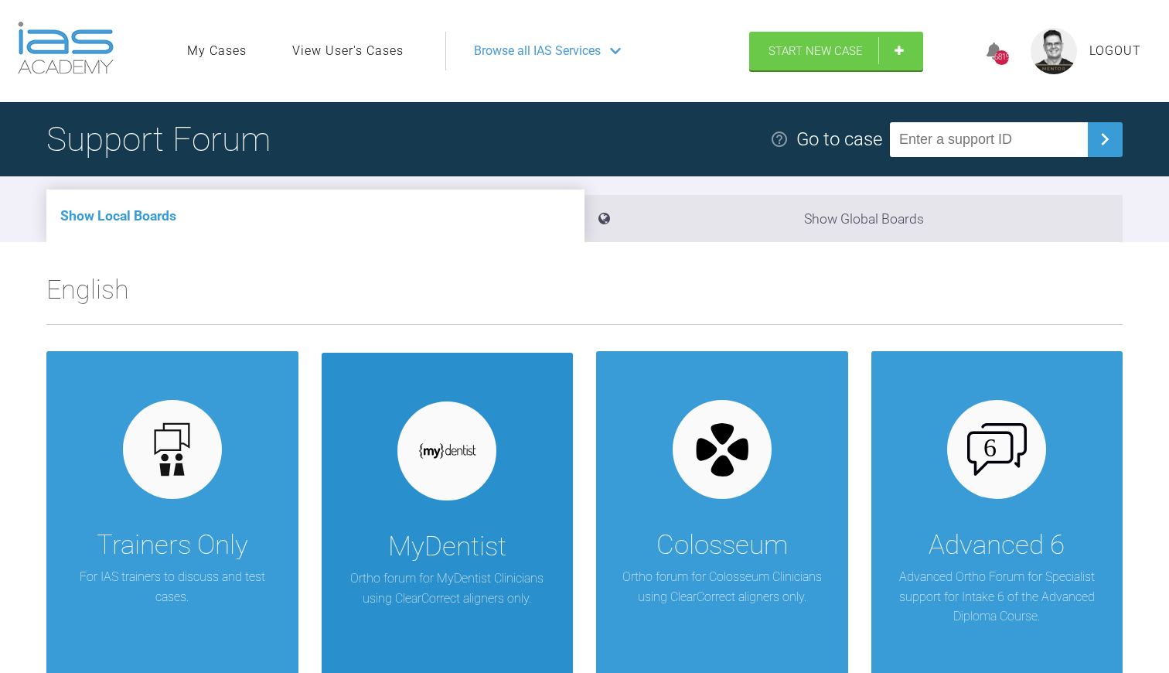
click at [441, 489] on div at bounding box center [446, 450] width 99 height 99
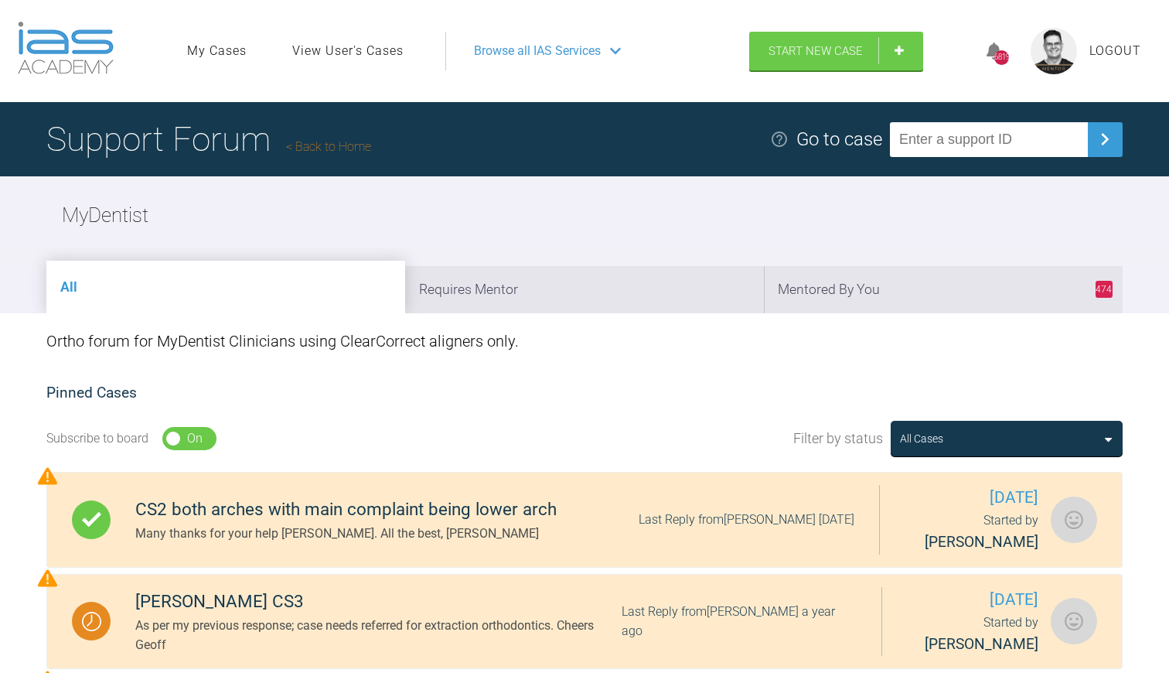
click at [338, 147] on link "Back to Home" at bounding box center [328, 146] width 85 height 15
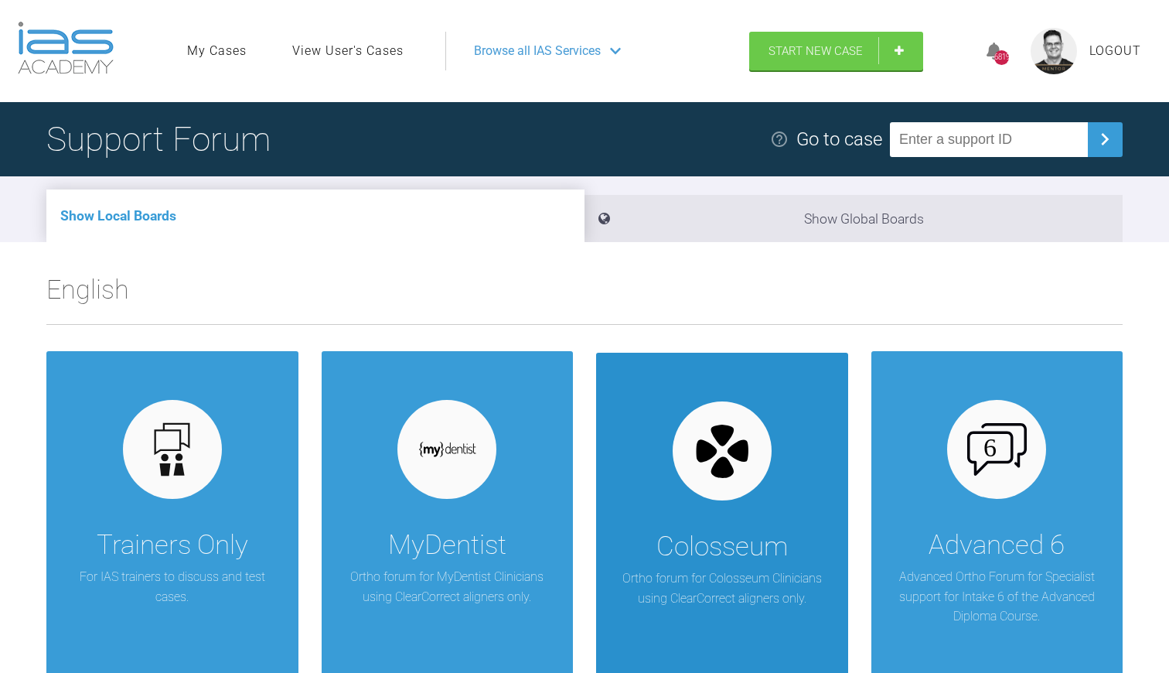
click at [704, 529] on div "Colosseum" at bounding box center [721, 546] width 131 height 43
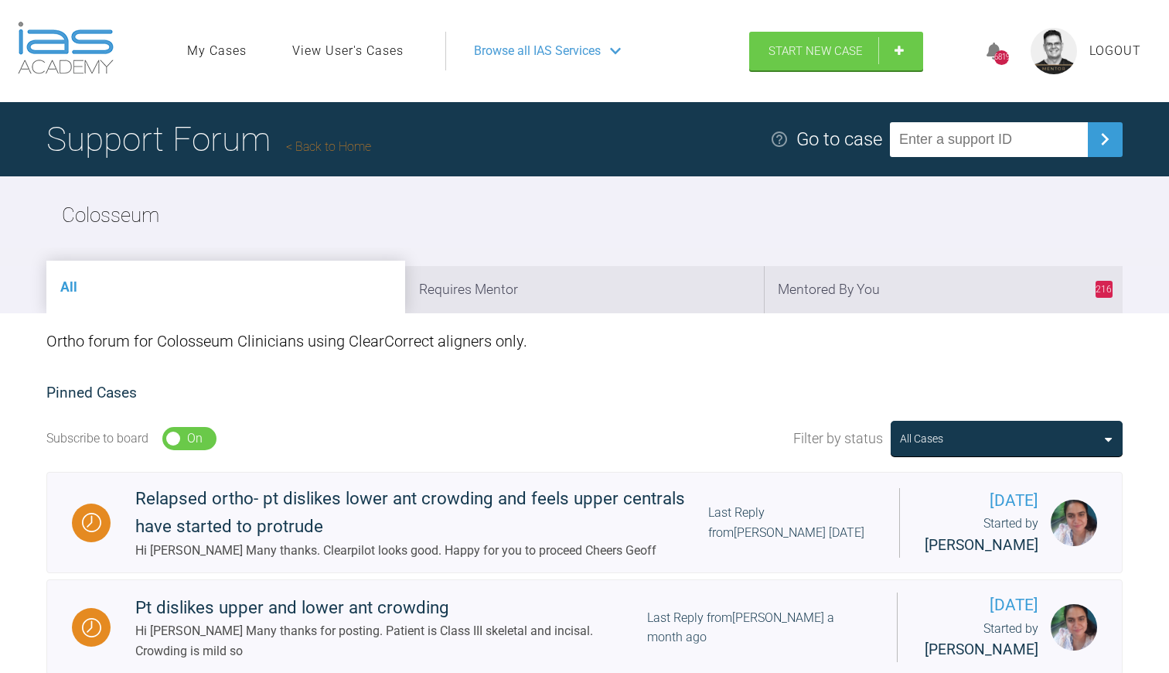
click at [331, 143] on link "Back to Home" at bounding box center [328, 146] width 85 height 15
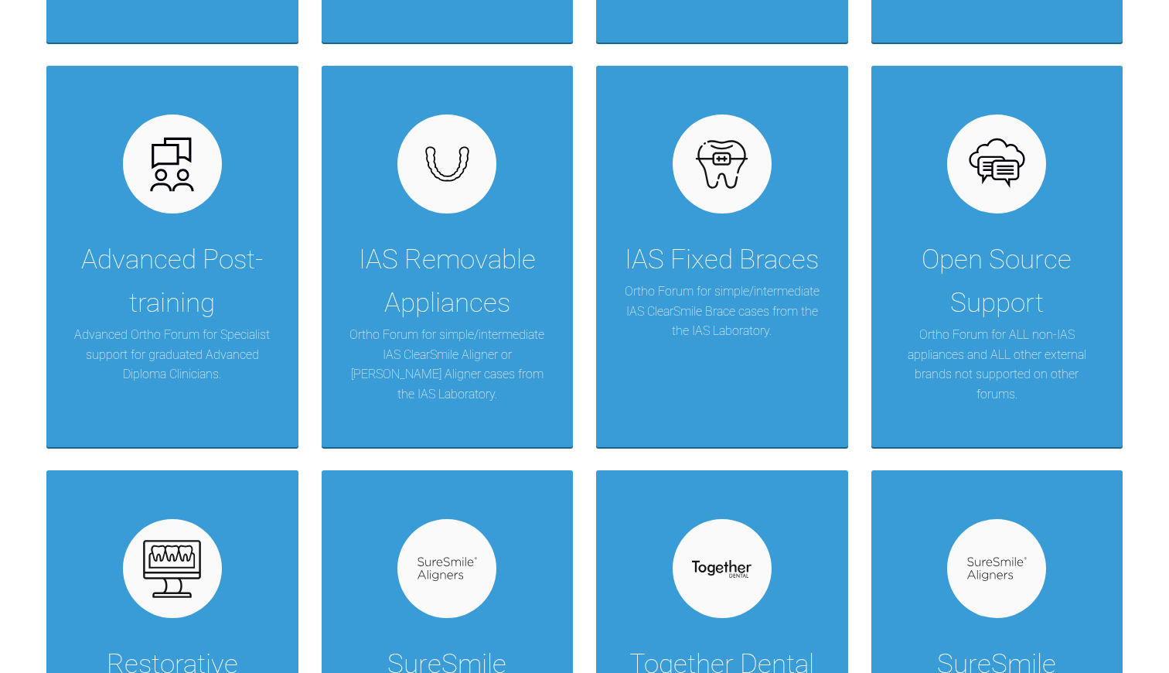
scroll to position [732, 0]
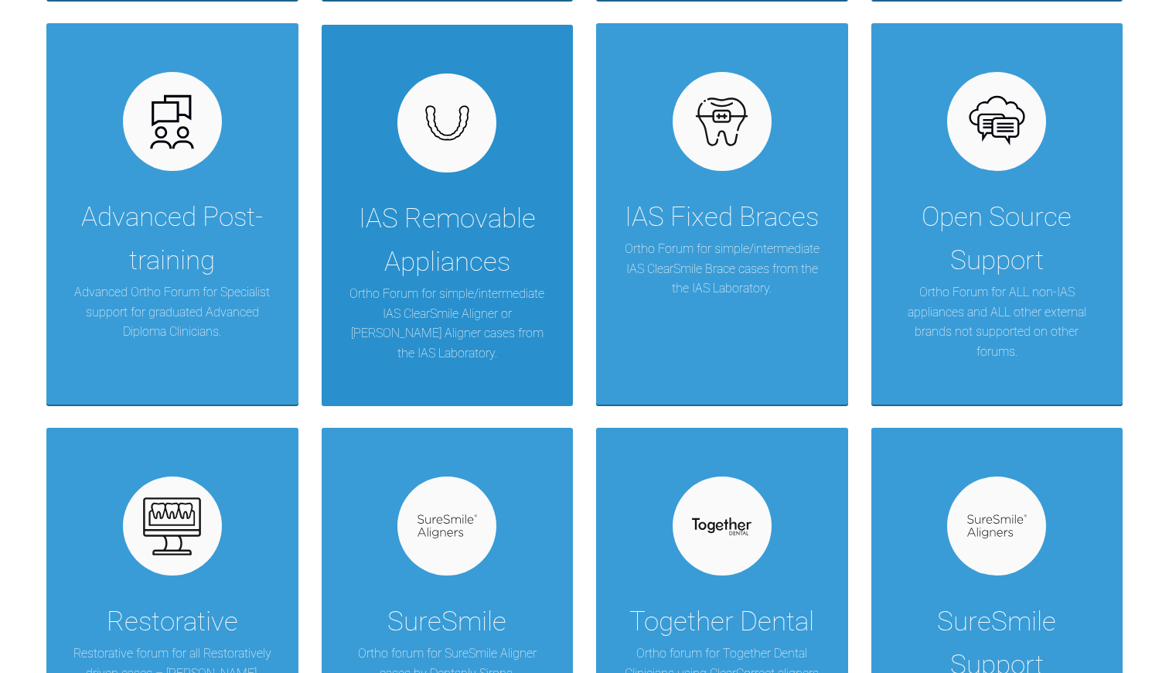
click at [462, 233] on div "IAS Removable Appliances" at bounding box center [448, 240] width 206 height 87
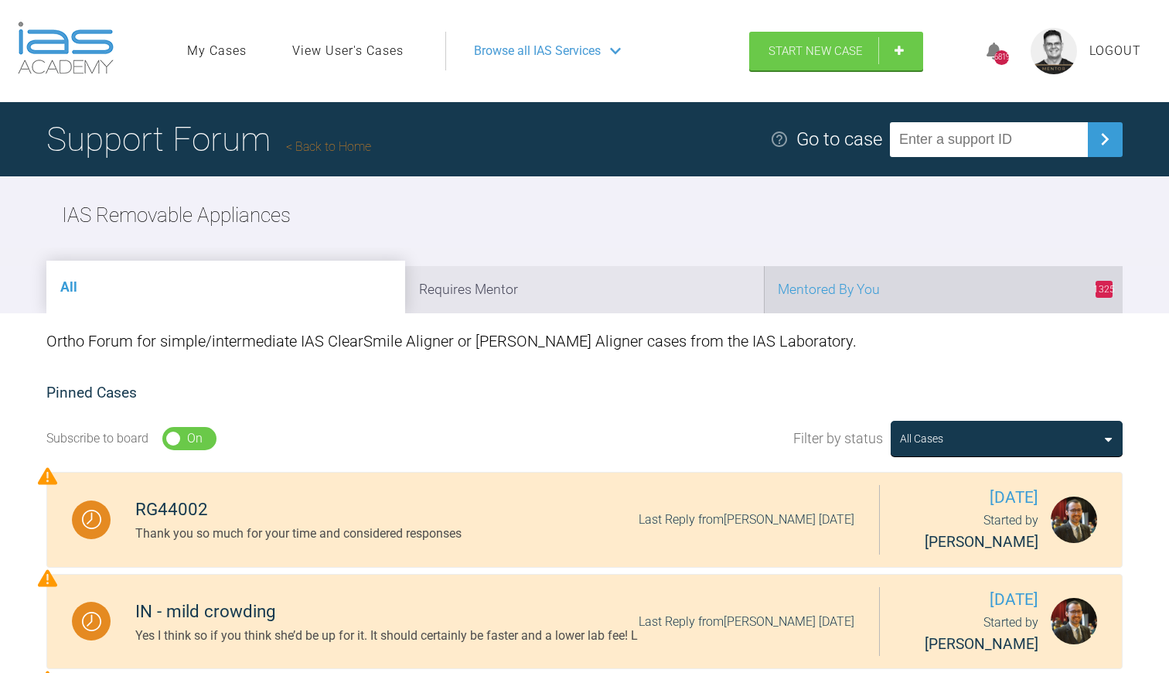
click at [845, 289] on li "1325 Mentored By You" at bounding box center [943, 289] width 359 height 47
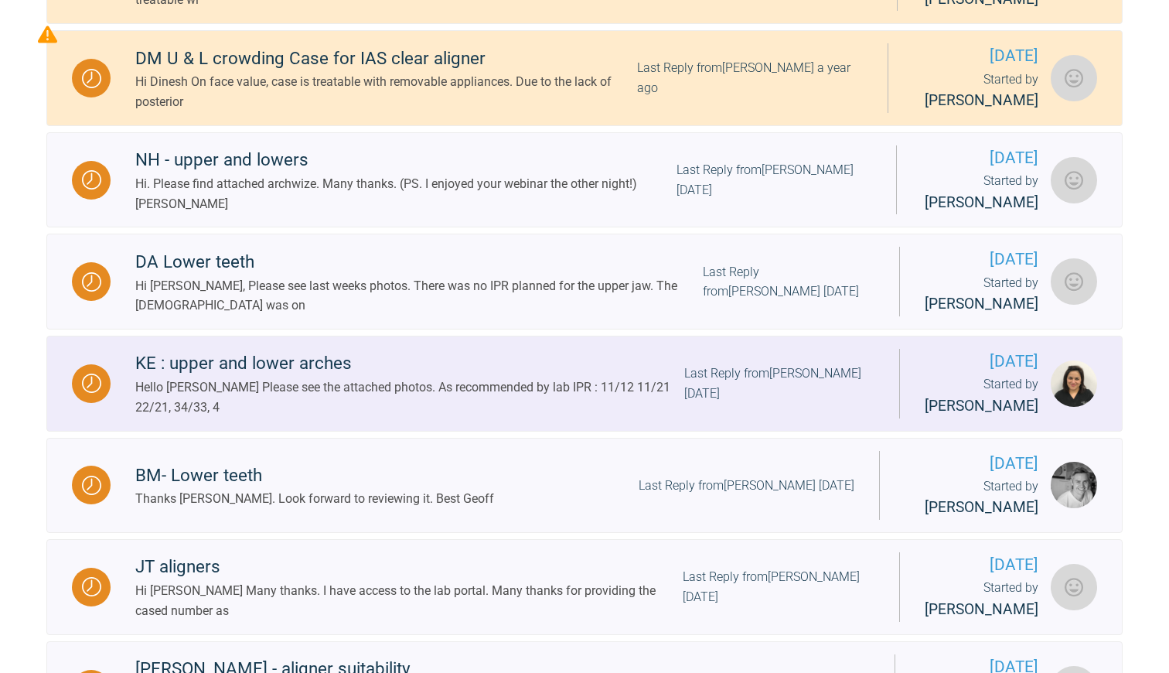
scroll to position [645, 0]
click at [388, 407] on div "Hello [PERSON_NAME] Please see the attached photos. As recommended by lab IPR :…" at bounding box center [409, 396] width 549 height 39
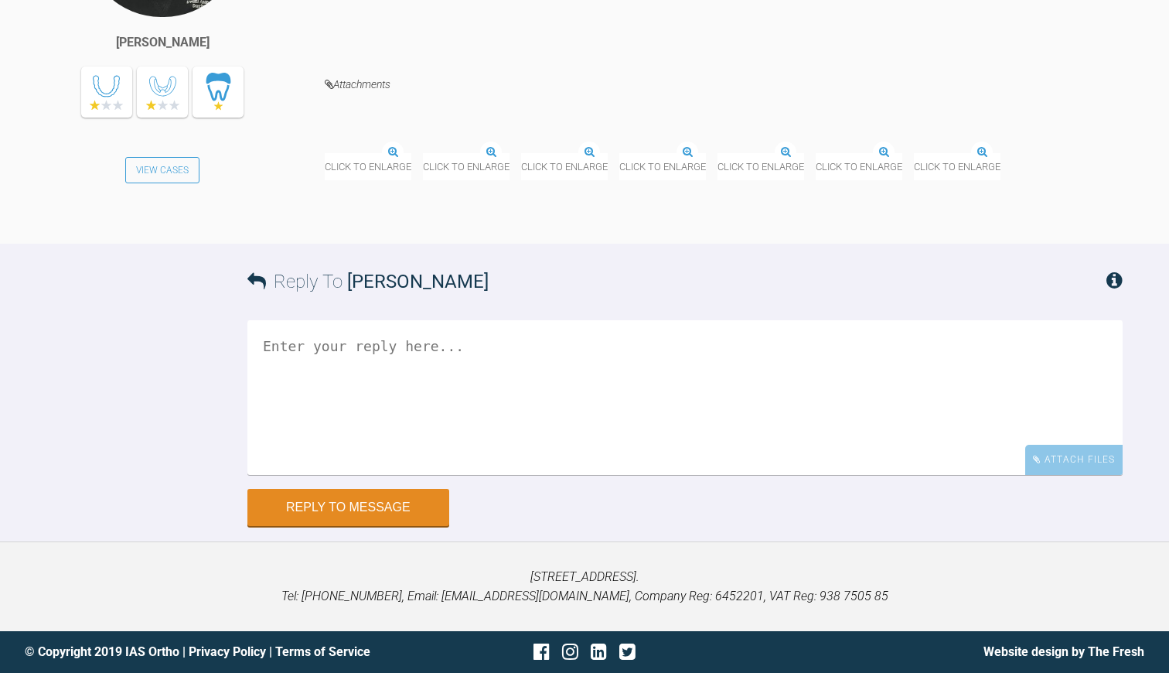
scroll to position [8724, 0]
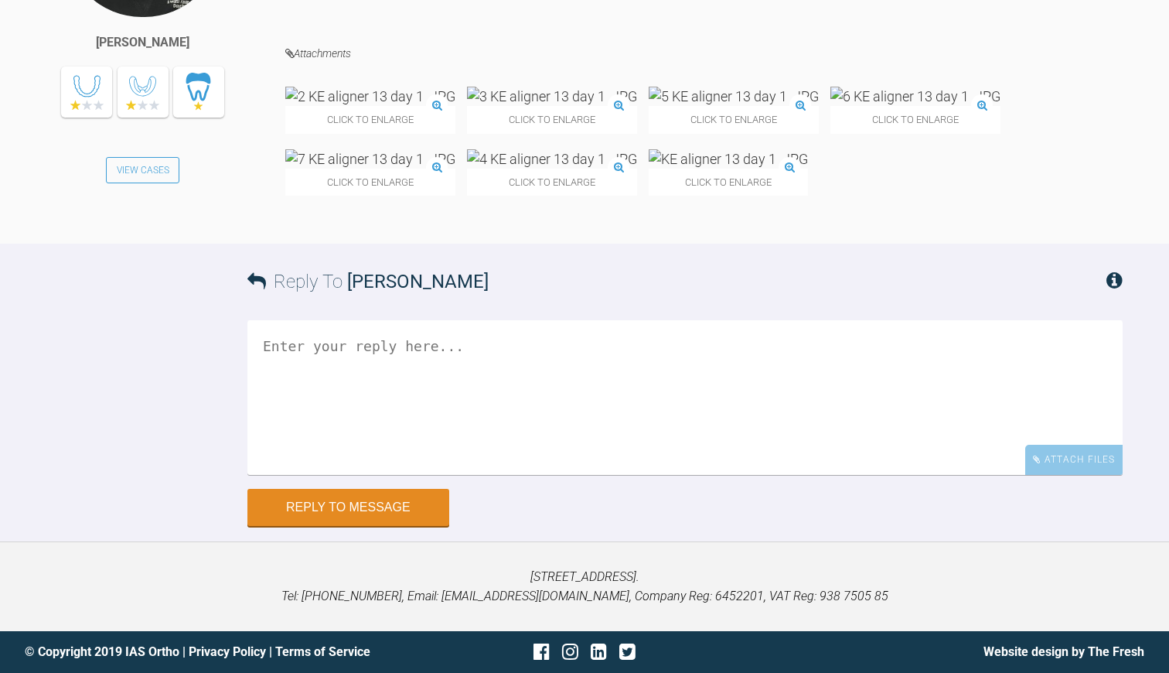
click at [380, 106] on img at bounding box center [370, 96] width 170 height 19
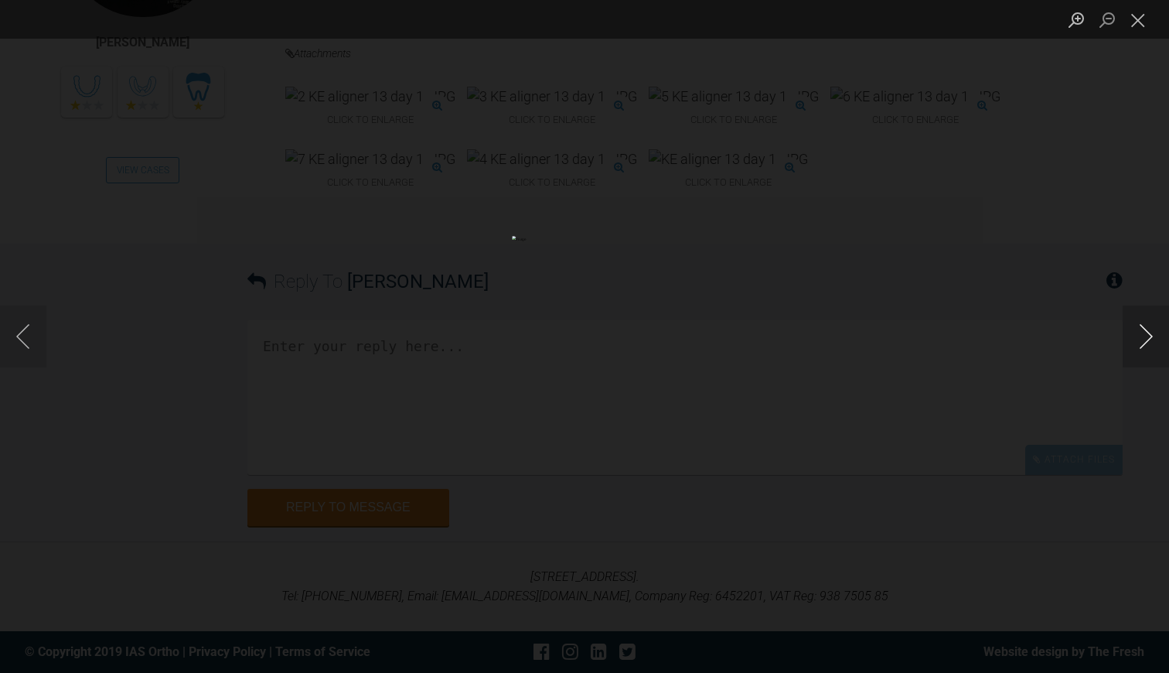
click at [1149, 328] on button "Next image" at bounding box center [1146, 336] width 46 height 62
click at [1149, 327] on button "Next image" at bounding box center [1146, 336] width 46 height 62
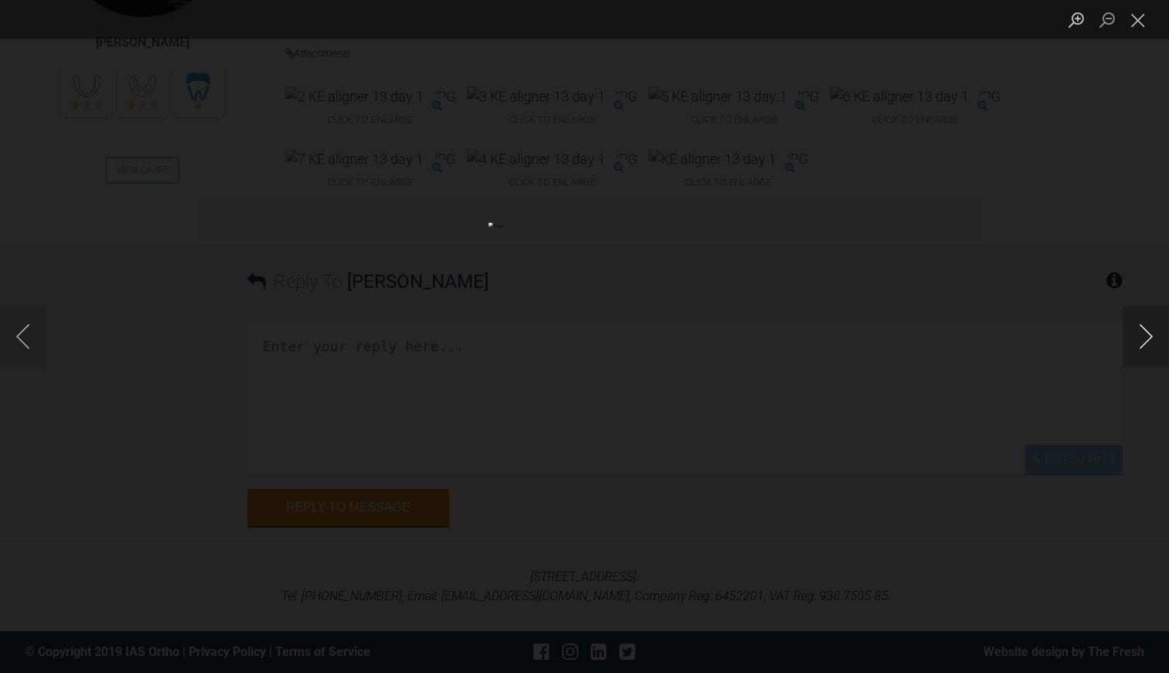
click at [1149, 327] on button "Next image" at bounding box center [1146, 336] width 46 height 62
click at [1140, 15] on button "Close lightbox" at bounding box center [1138, 19] width 31 height 27
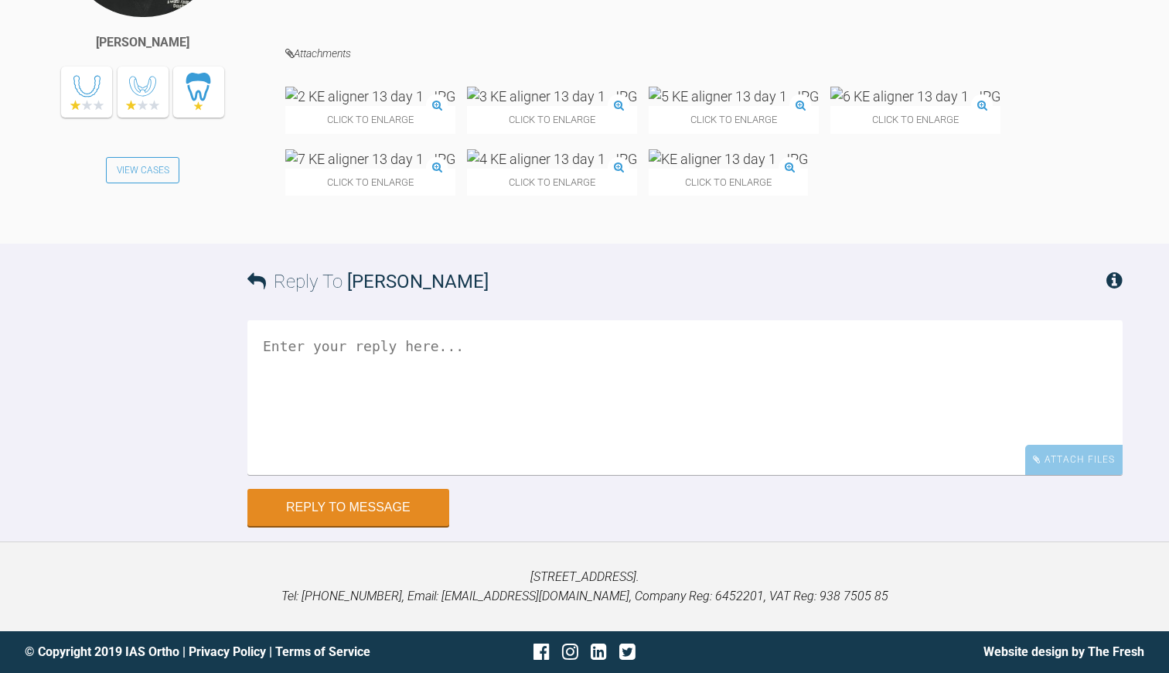
scroll to position [8849, 0]
click at [287, 475] on textarea at bounding box center [684, 397] width 875 height 155
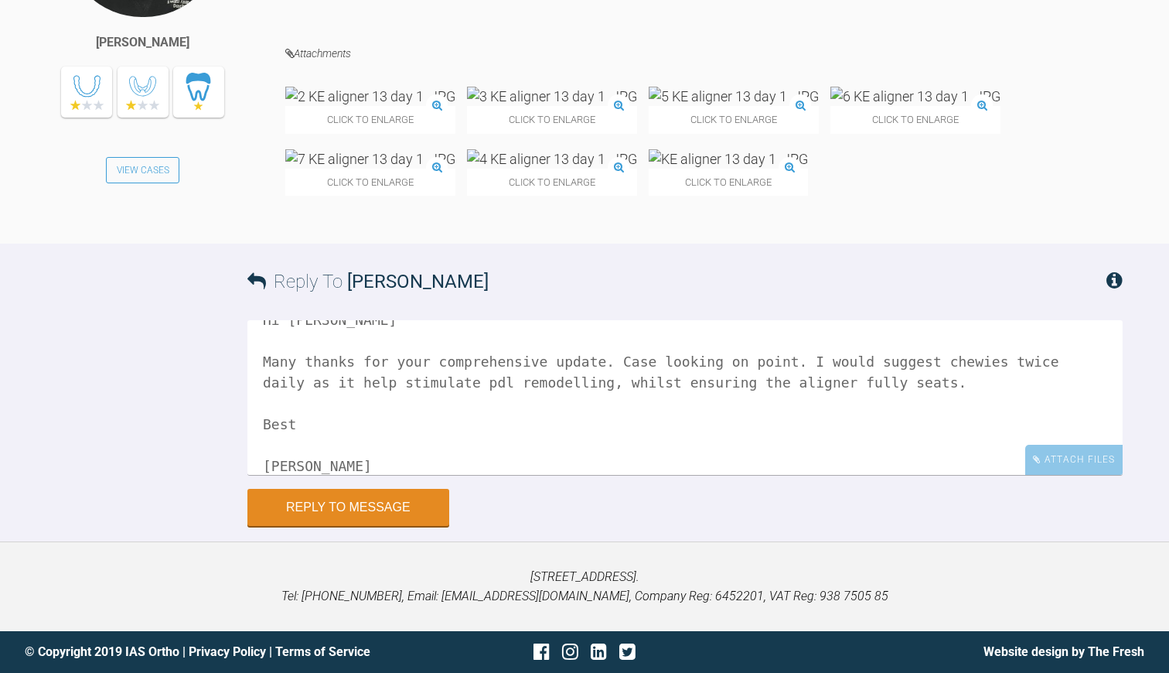
scroll to position [9094, 0]
click at [620, 378] on textarea "Hi [PERSON_NAME] Many thanks for your comprehensive update. Case looking on poi…" at bounding box center [684, 397] width 875 height 155
click at [945, 378] on textarea "Hi [PERSON_NAME] Many thanks for your comprehensive update. Case looks on point…" at bounding box center [684, 397] width 875 height 155
type textarea "Hi [PERSON_NAME] Many thanks for your comprehensive update. Case looks on point…"
click at [359, 527] on button "Reply to Message" at bounding box center [348, 508] width 202 height 37
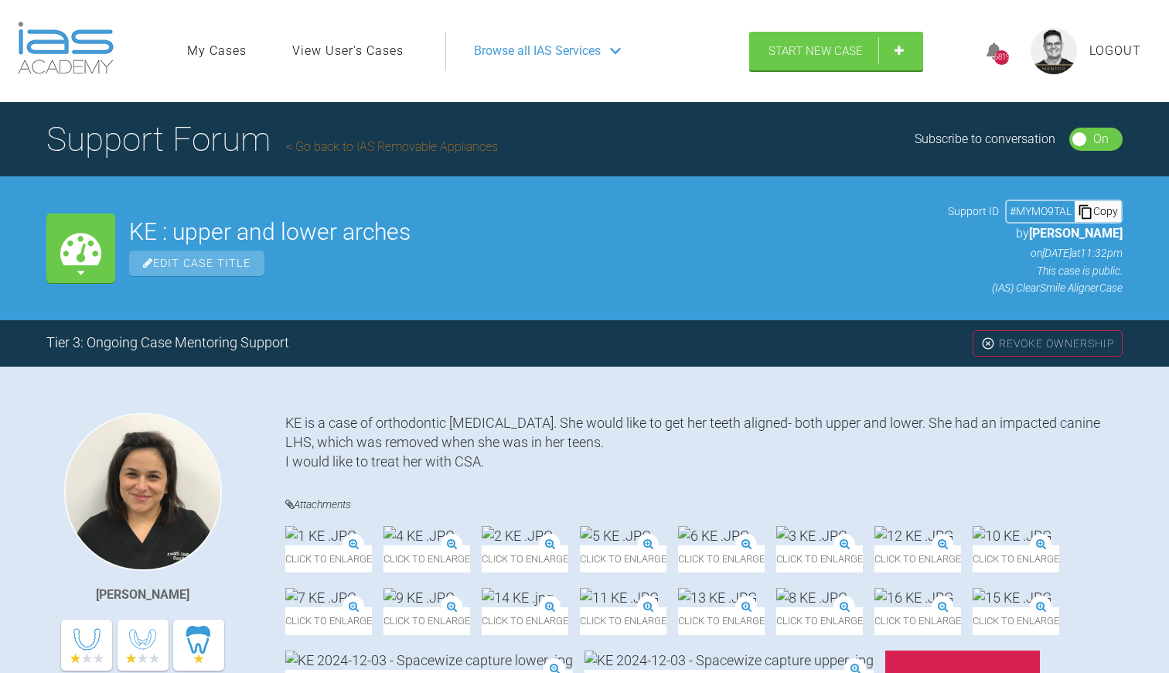
scroll to position [0, 0]
click at [369, 146] on link "Go back to IAS Removable Appliances" at bounding box center [392, 146] width 212 height 15
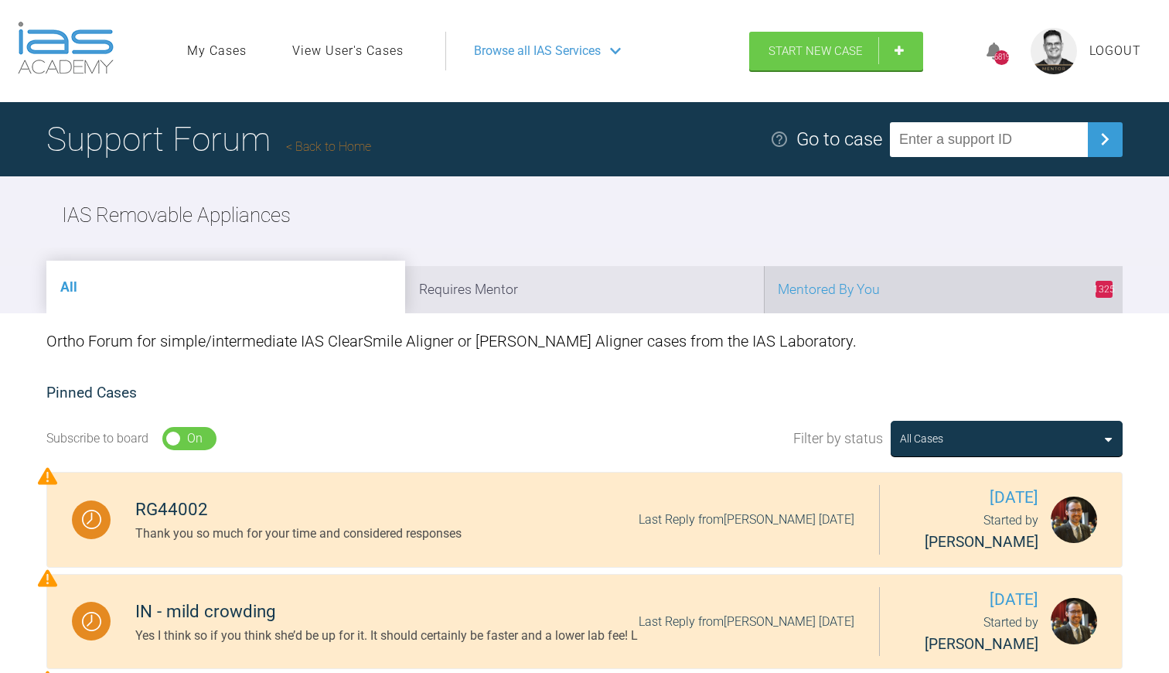
click at [919, 287] on li "1325 Mentored By You" at bounding box center [943, 289] width 359 height 47
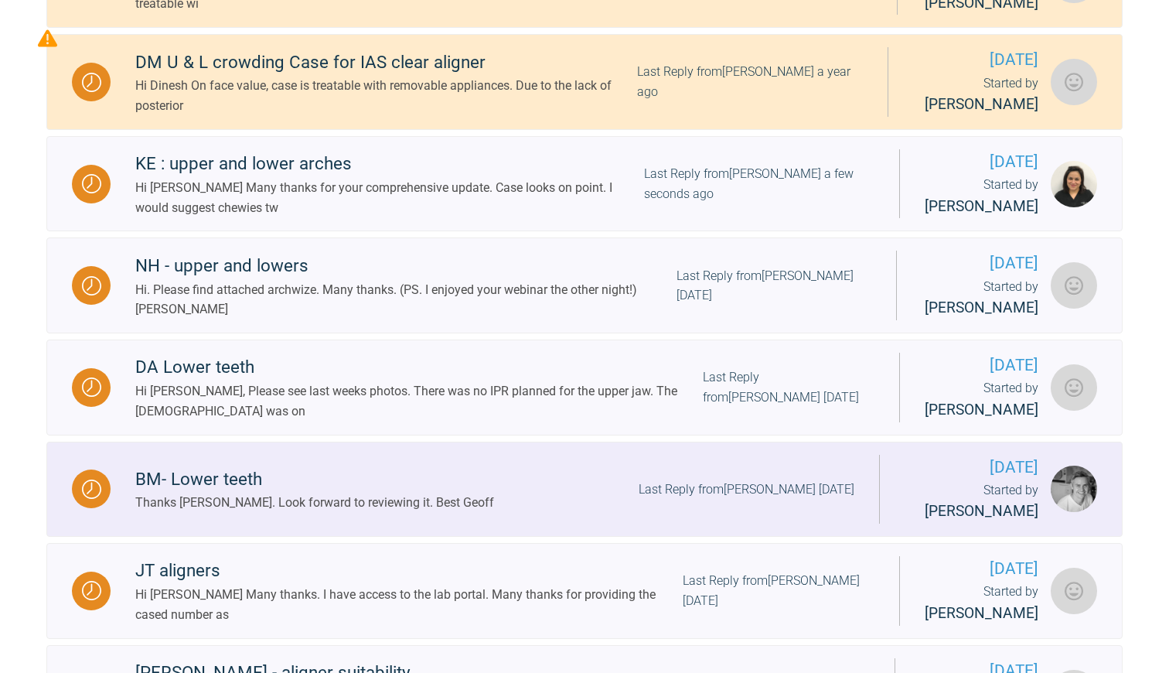
scroll to position [634, 0]
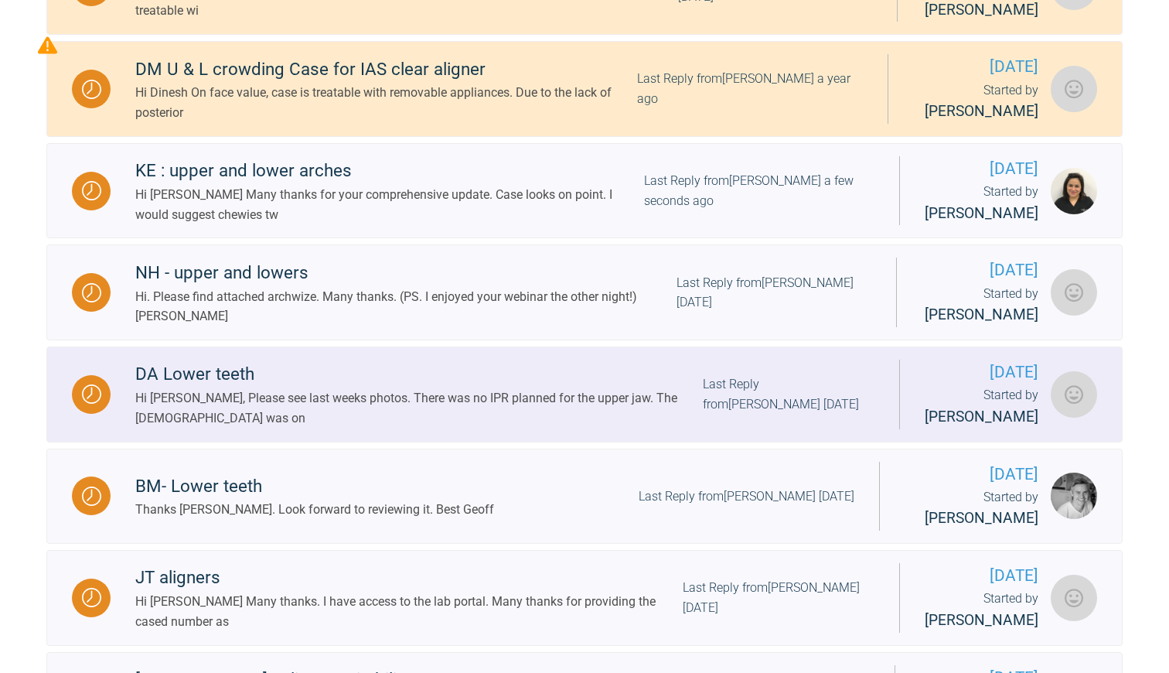
click at [527, 425] on div "Hi [PERSON_NAME], Please see last weeks photos. There was no IPR planned for th…" at bounding box center [418, 407] width 567 height 39
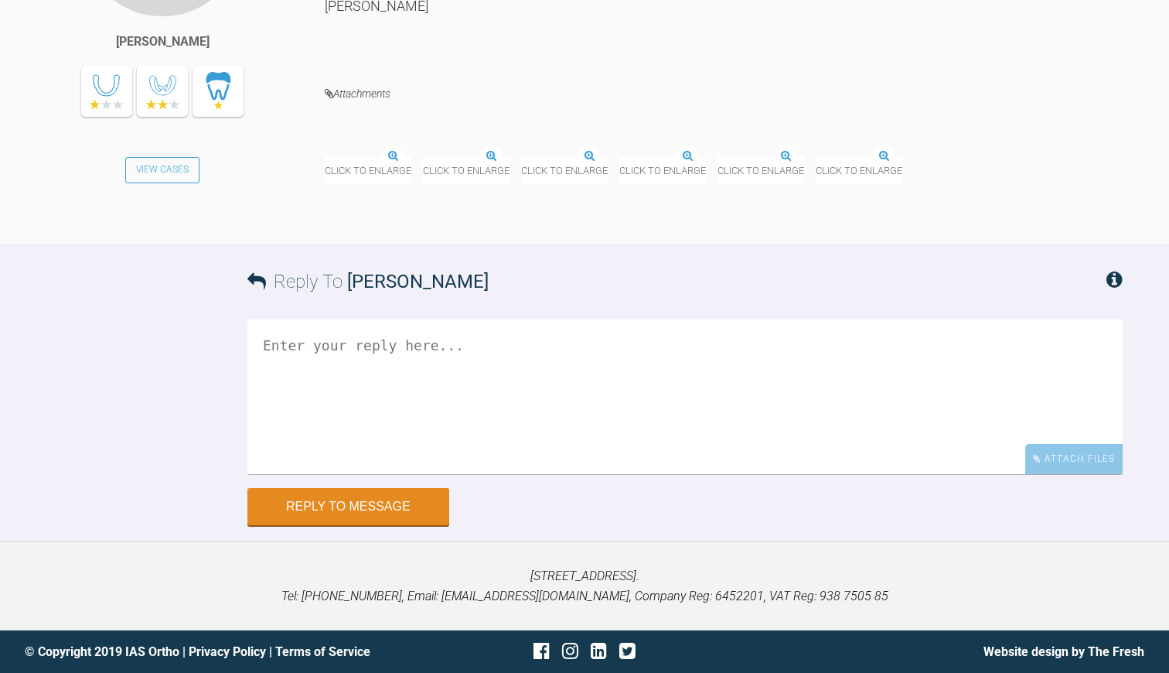
scroll to position [6158, 0]
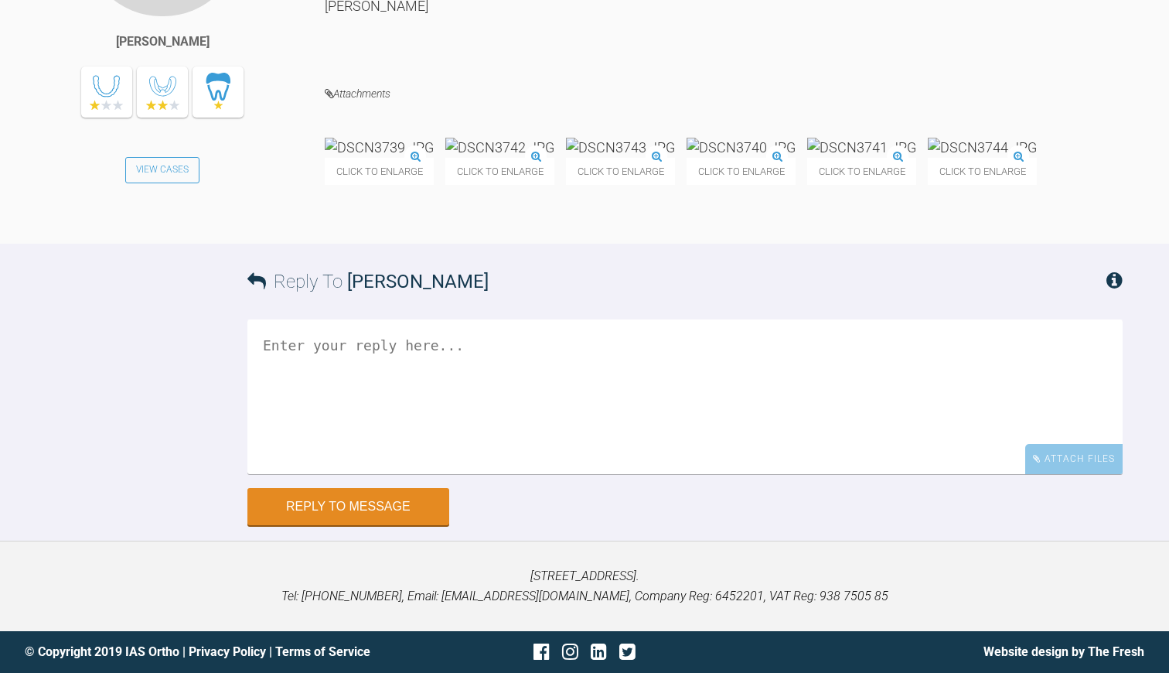
click at [396, 157] on img at bounding box center [379, 147] width 109 height 19
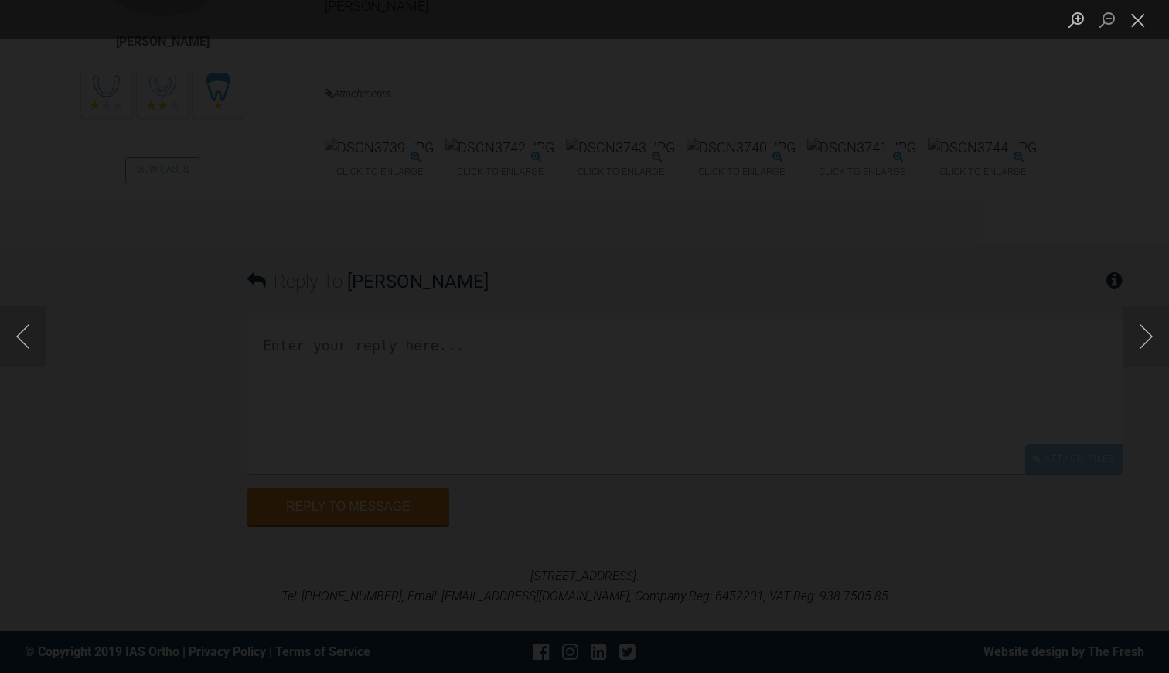
scroll to position [6184, 0]
click at [1144, 334] on button "Next image" at bounding box center [1146, 336] width 46 height 62
click at [29, 329] on button "Previous image" at bounding box center [23, 336] width 46 height 62
click at [1149, 331] on button "Next image" at bounding box center [1146, 336] width 46 height 62
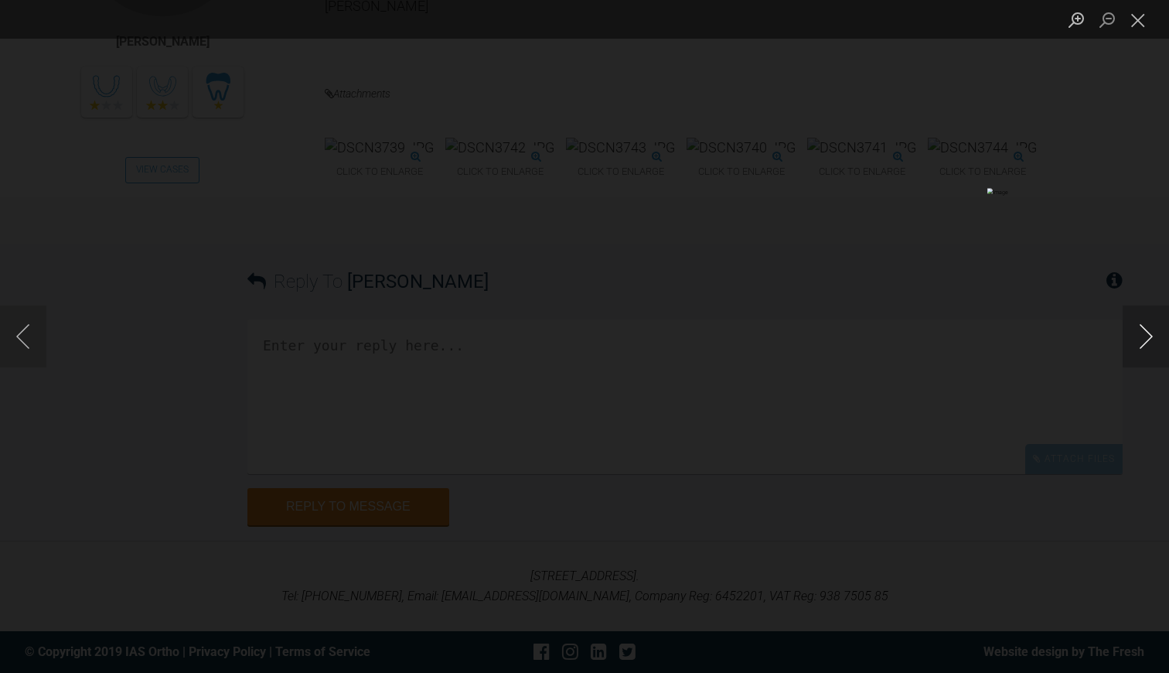
click at [1149, 331] on button "Next image" at bounding box center [1146, 336] width 46 height 62
click at [1149, 330] on button "Next image" at bounding box center [1146, 336] width 46 height 62
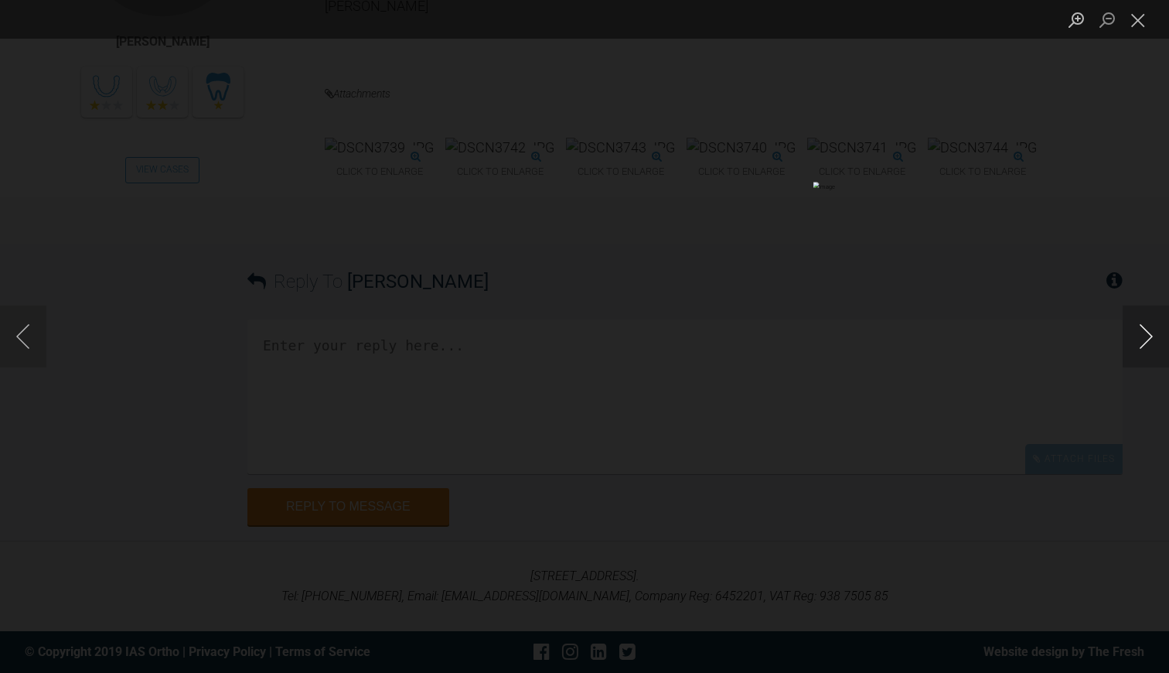
click at [1137, 342] on button "Next image" at bounding box center [1146, 336] width 46 height 62
click at [1143, 24] on button "Close lightbox" at bounding box center [1138, 19] width 31 height 27
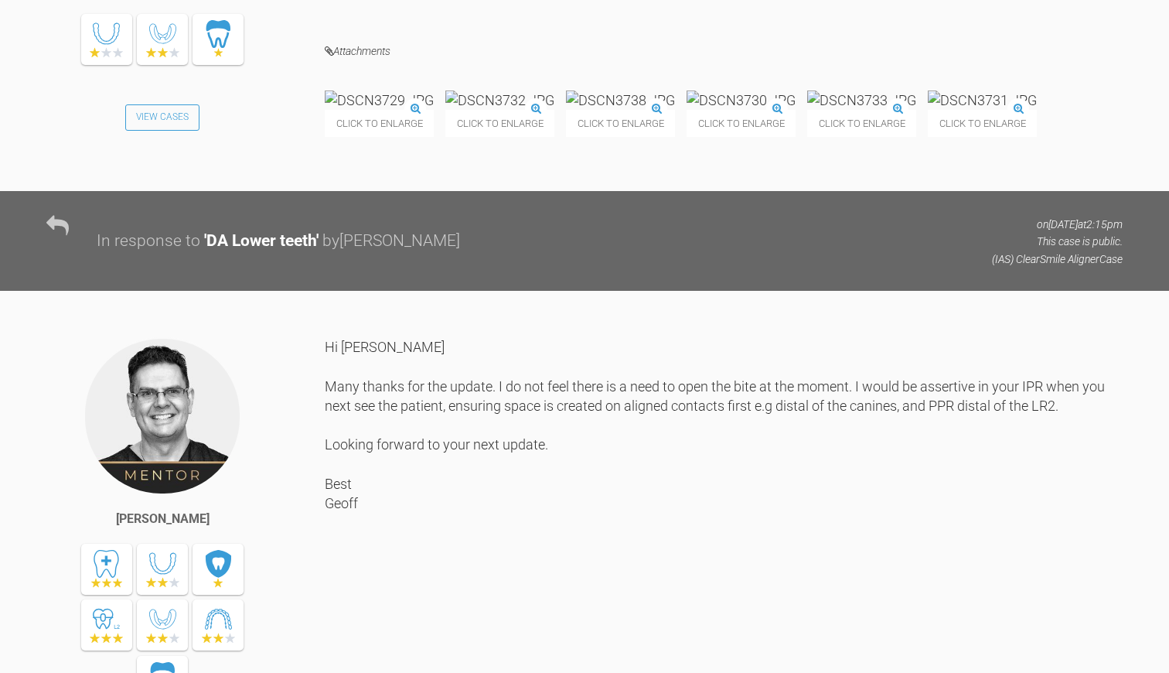
scroll to position [4867, 0]
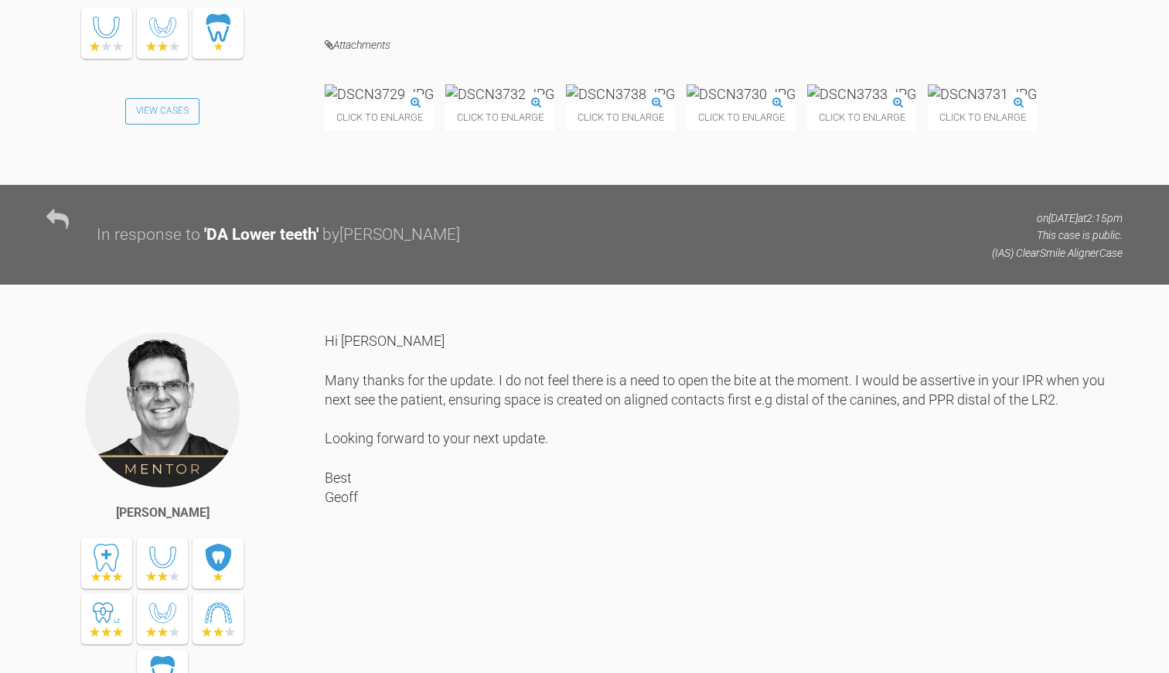
click at [928, 104] on img at bounding box center [982, 93] width 109 height 19
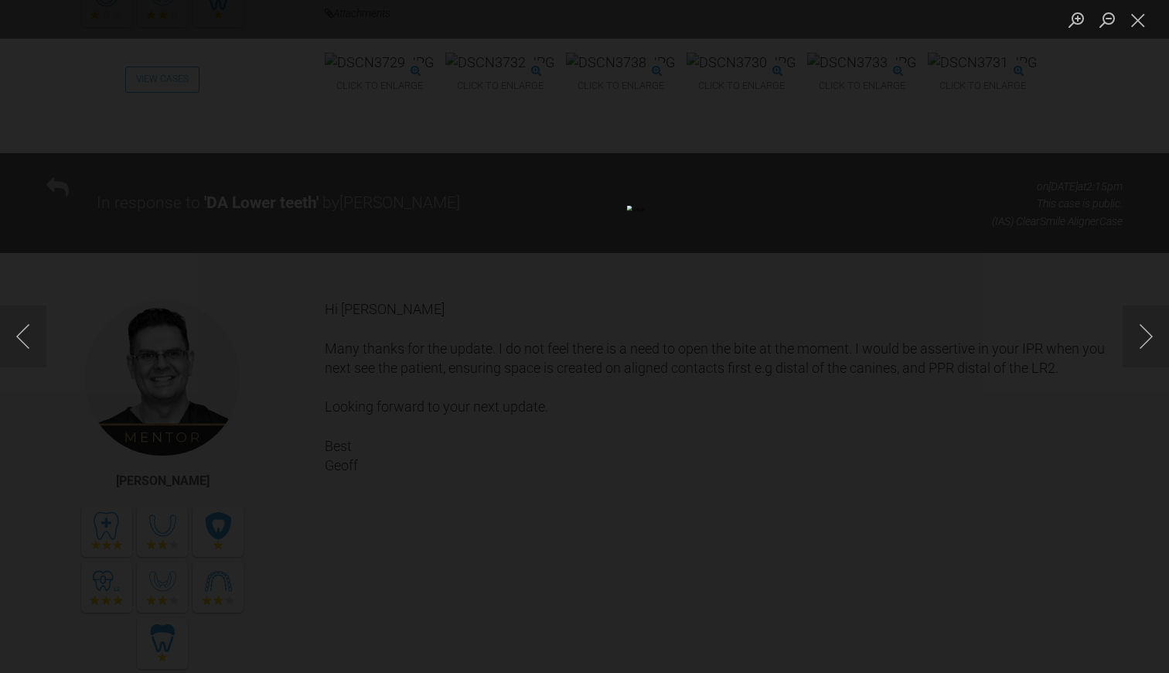
scroll to position [4899, 0]
click at [1138, 22] on button "Close lightbox" at bounding box center [1138, 19] width 31 height 27
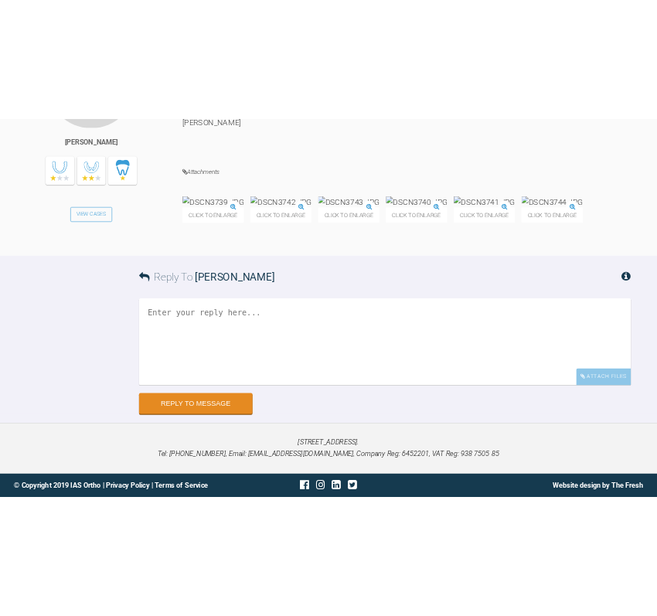
scroll to position [6505, 0]
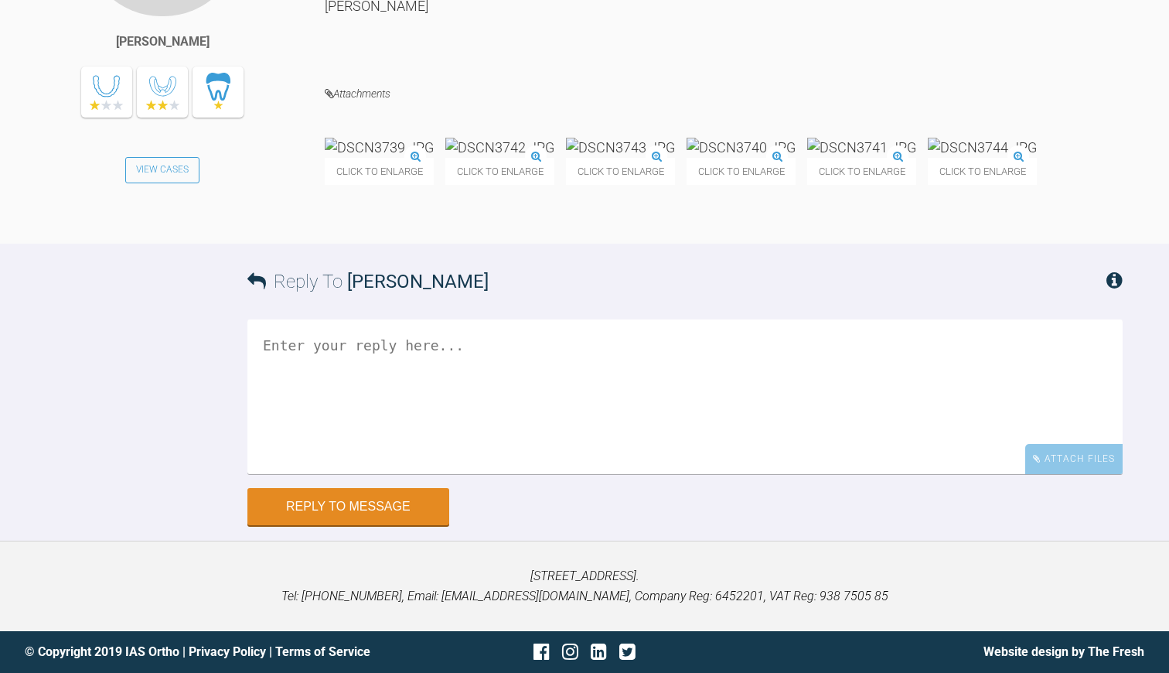
click at [332, 474] on textarea at bounding box center [684, 396] width 875 height 155
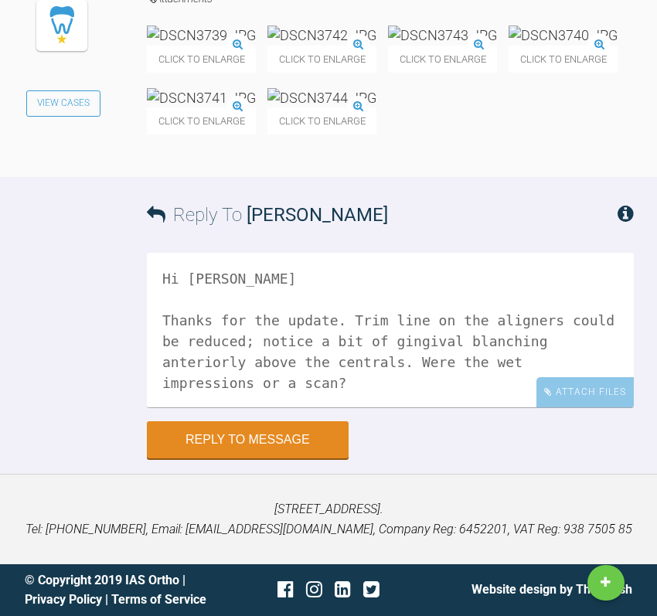
scroll to position [8634, 0]
click at [606, 401] on div "Attach Files" at bounding box center [585, 392] width 97 height 30
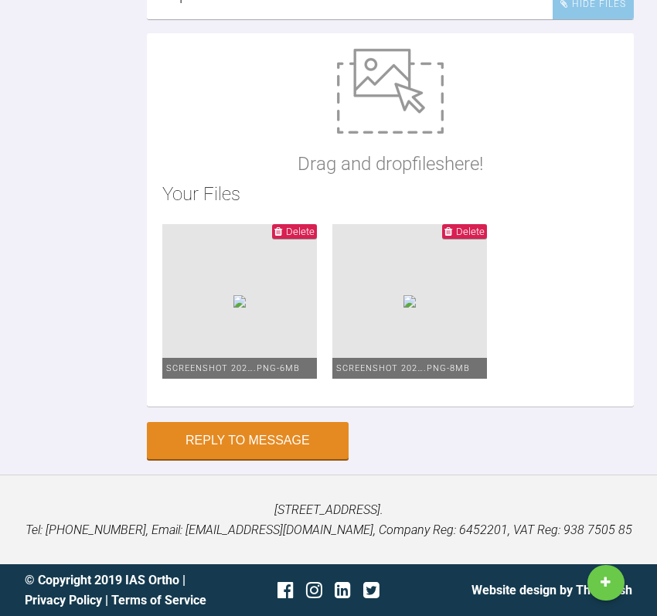
scroll to position [8806, 0]
type textarea "Hi [PERSON_NAME] Thanks for the update. Trim line on the aligners could be redu…"
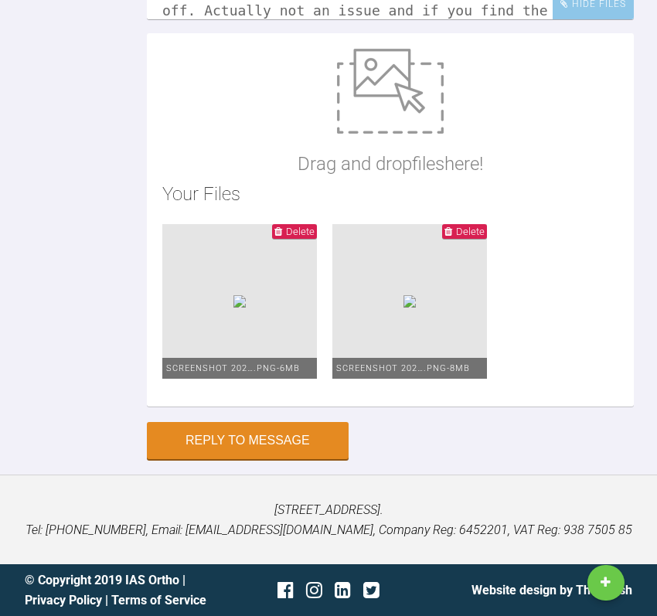
click at [332, 259] on li "Delete Screenshot 202….png - 8MB" at bounding box center [409, 301] width 155 height 155
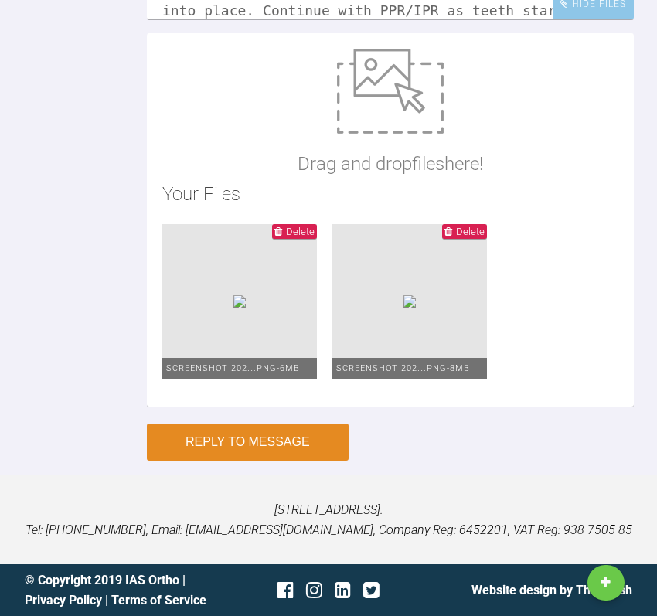
type textarea "Hi [PERSON_NAME] Thanks for the update. Trim line on the aligners could be redu…"
click at [226, 448] on button "Reply to Message" at bounding box center [248, 442] width 202 height 37
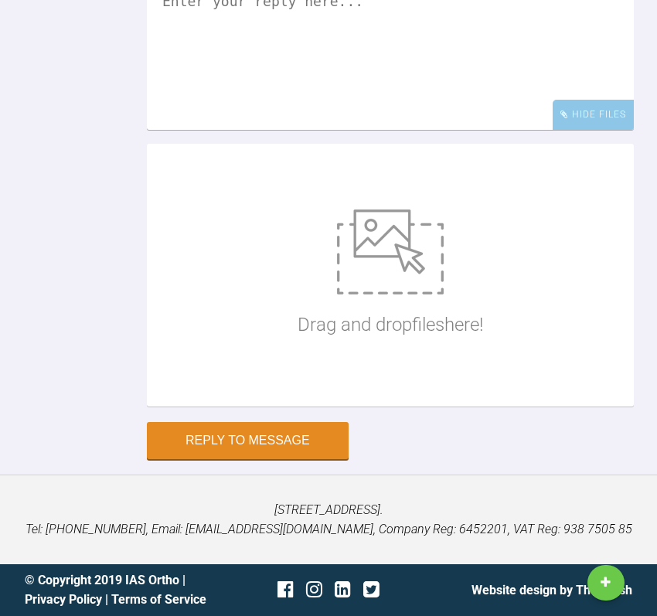
scroll to position [9060, 0]
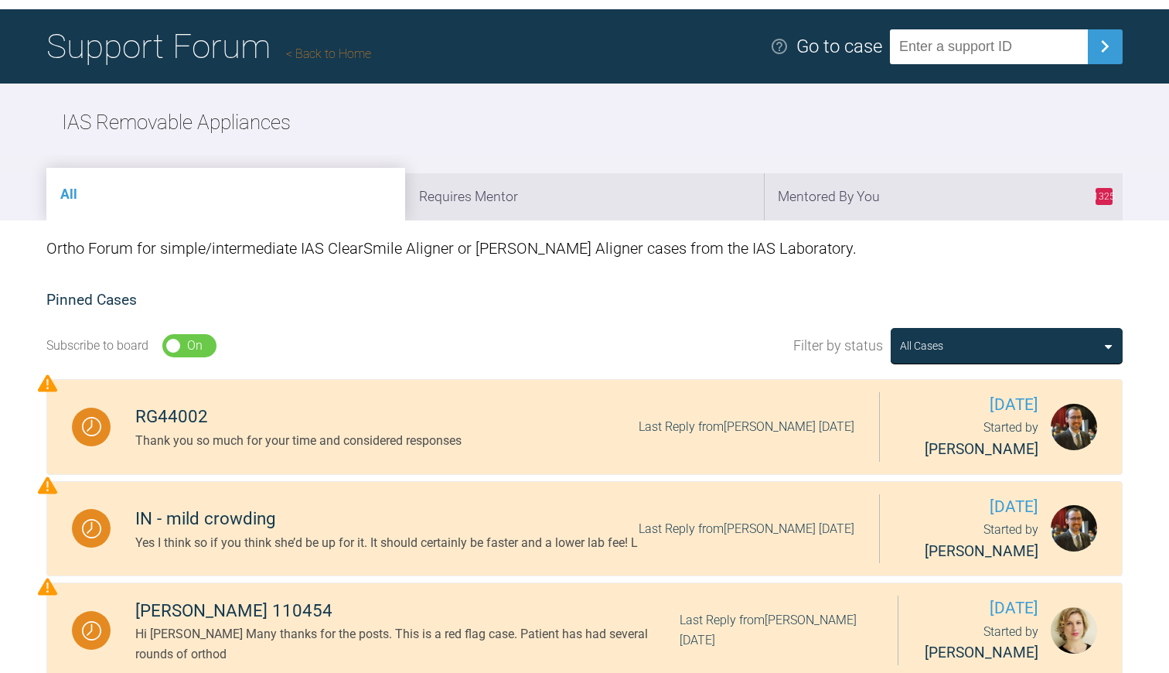
scroll to position [66, 0]
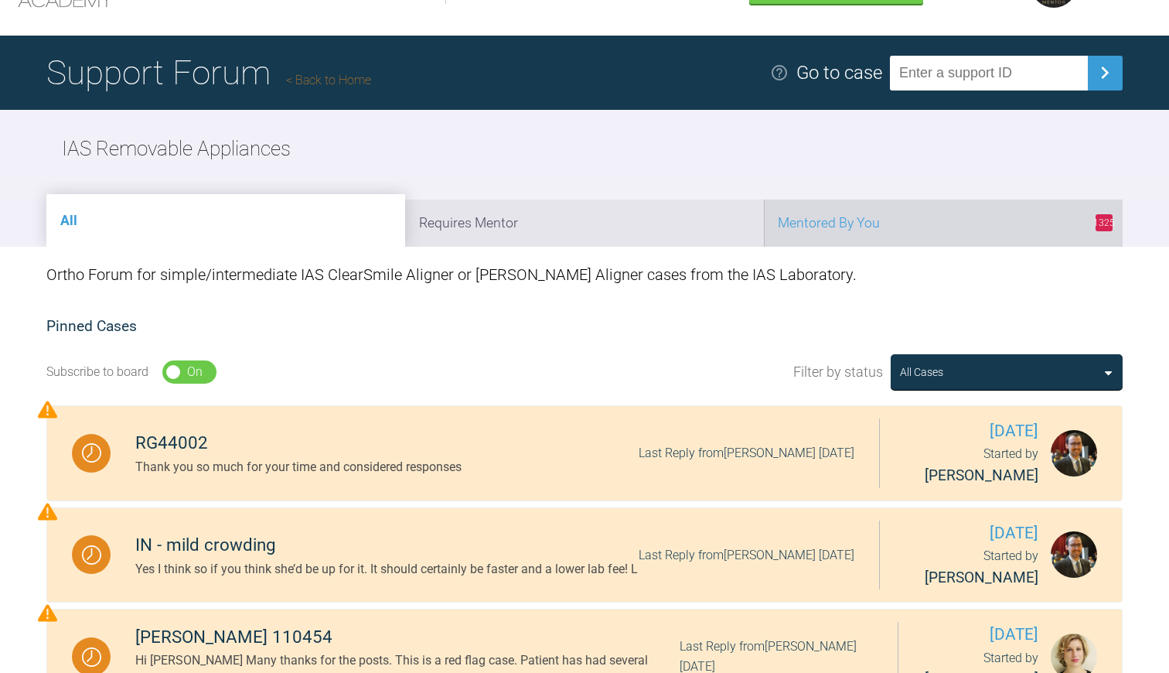
click at [900, 223] on li "1325 Mentored By You" at bounding box center [943, 222] width 359 height 47
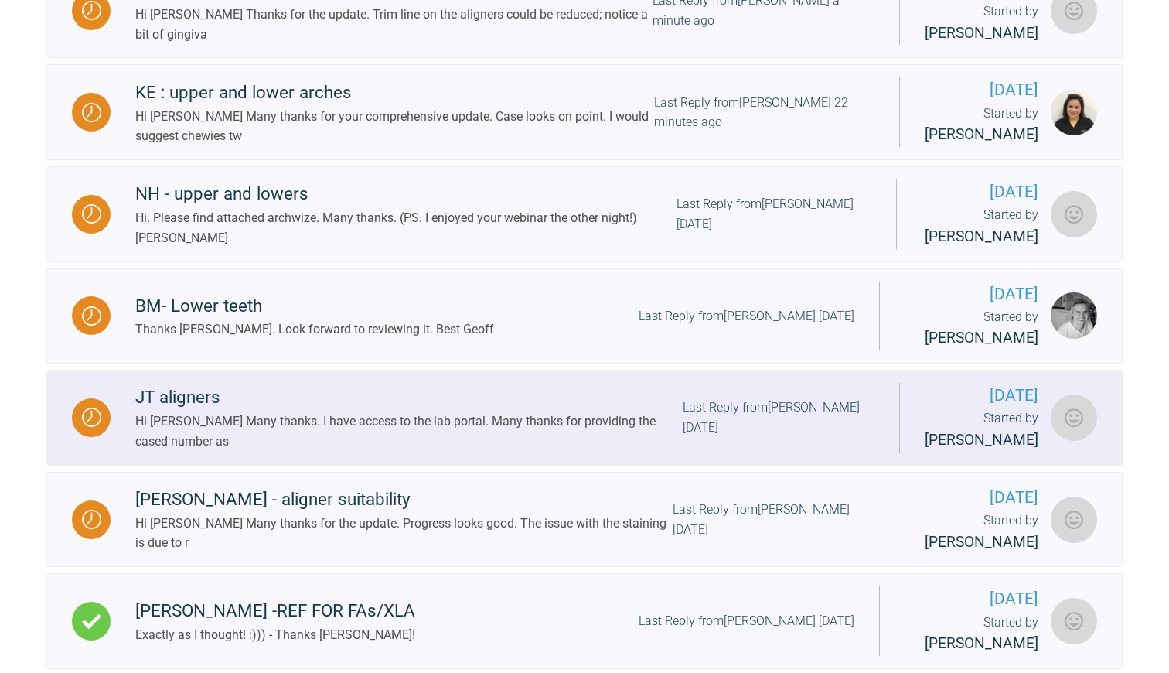
scroll to position [764, 0]
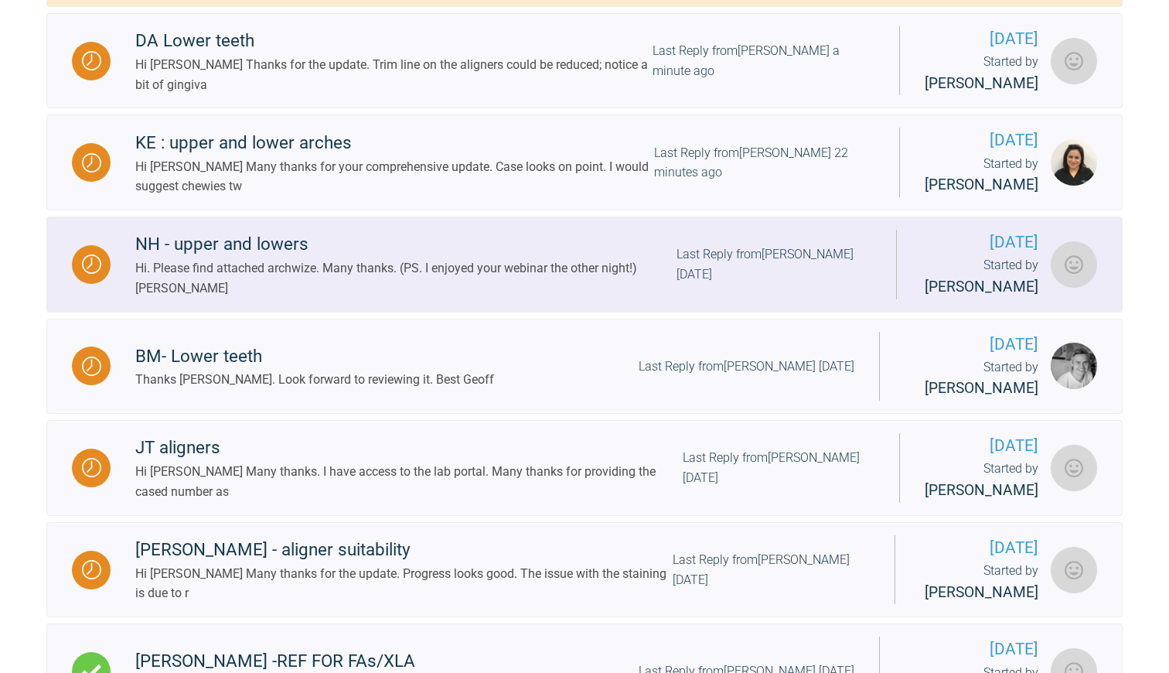
click at [418, 293] on div "Hi. Please find attached archwize. Many thanks. (PS. I enjoyed your webinar the…" at bounding box center [405, 277] width 541 height 39
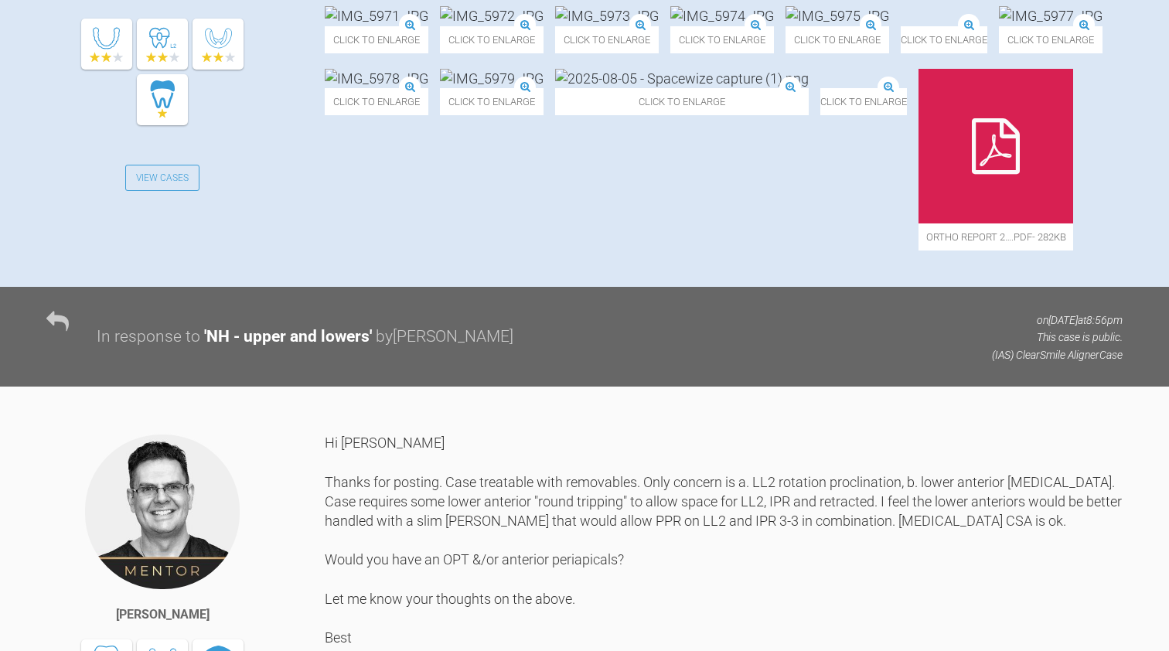
scroll to position [601, 0]
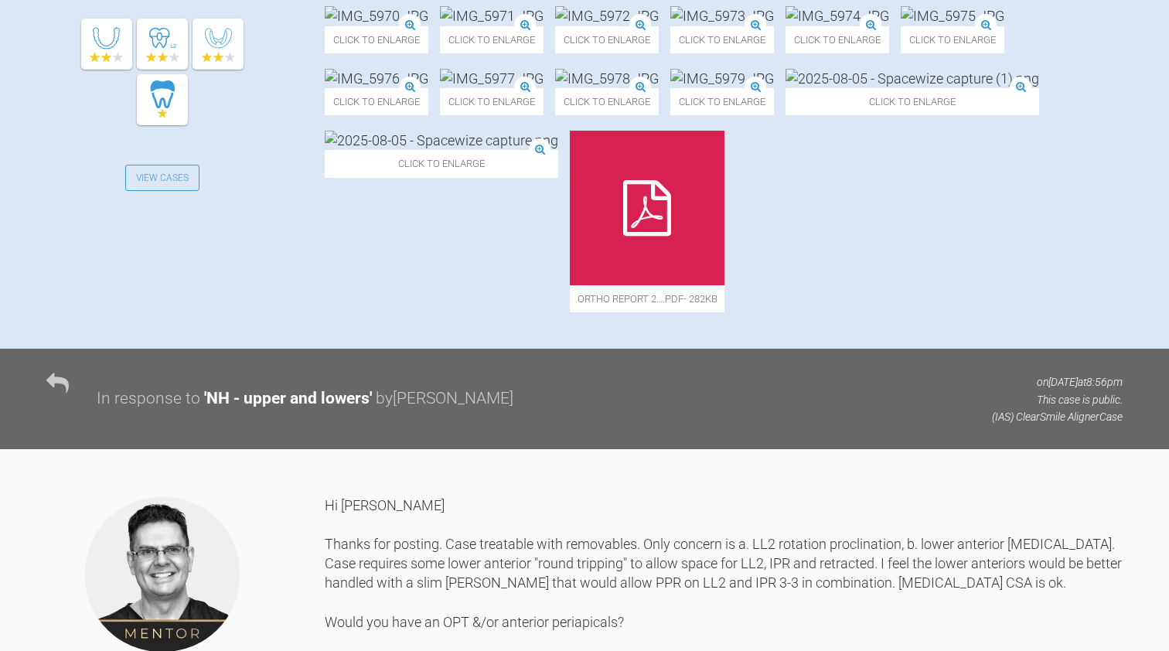
click at [555, 26] on img at bounding box center [607, 15] width 104 height 19
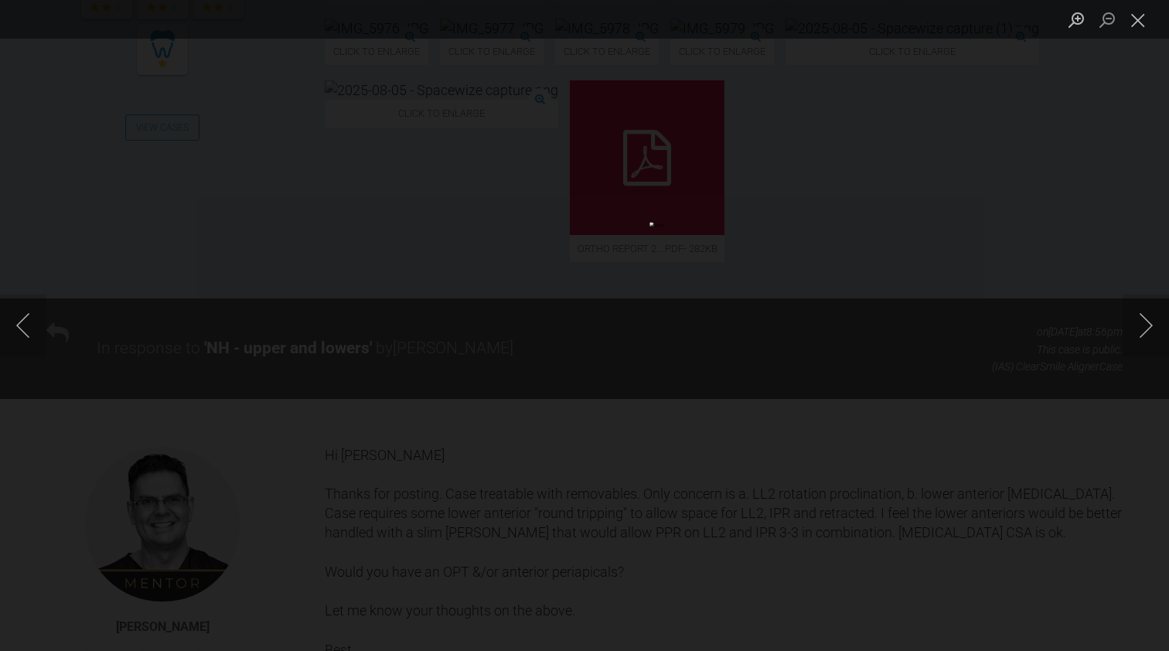
scroll to position [651, 0]
click at [1137, 20] on button "Close lightbox" at bounding box center [1138, 19] width 31 height 27
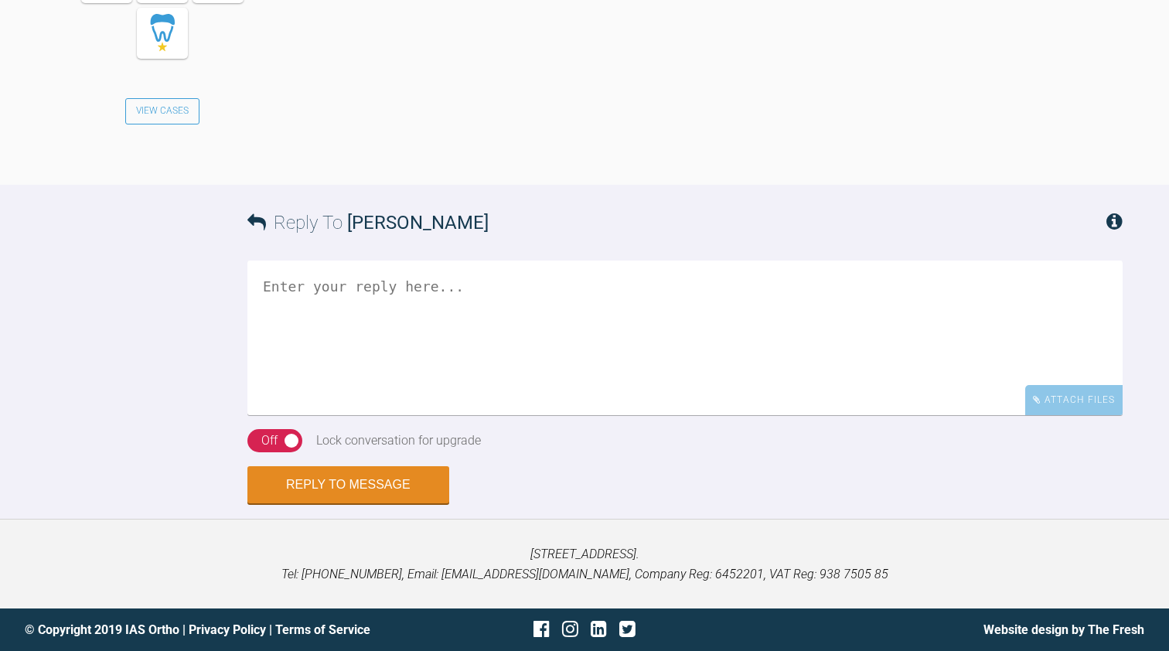
scroll to position [3401, 0]
click at [285, 415] on textarea at bounding box center [684, 338] width 875 height 155
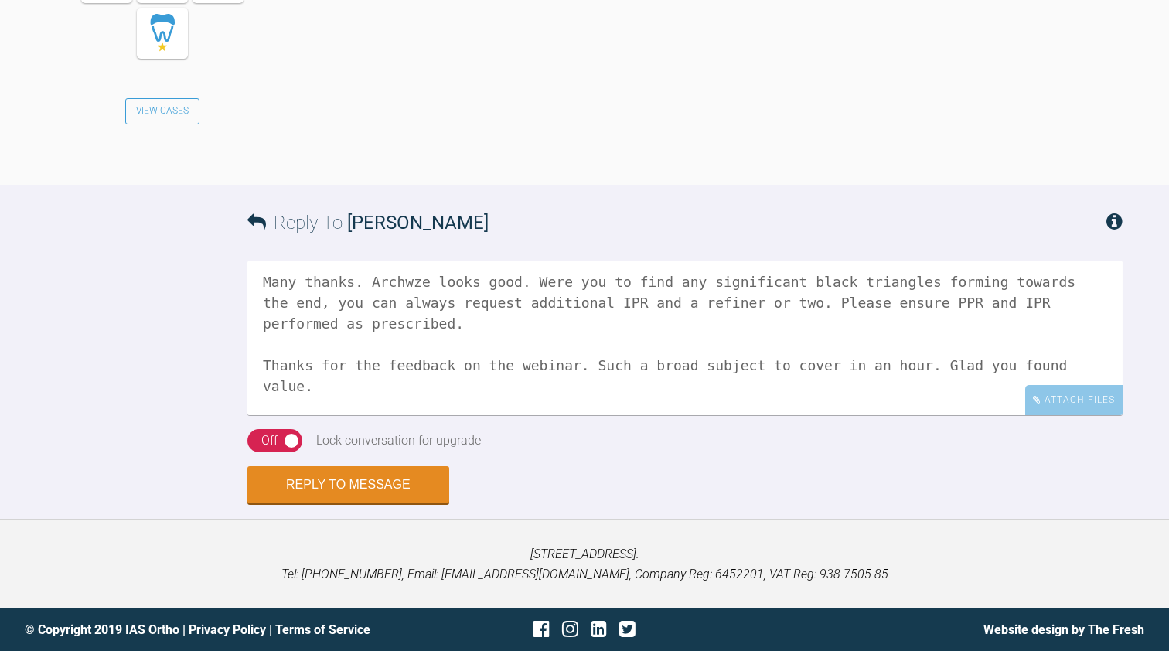
scroll to position [3560, 0]
type textarea "Hi [PERSON_NAME] Many thanks. Archwze looks good. Were you to find any signific…"
click at [295, 505] on button "Reply to Message" at bounding box center [348, 486] width 202 height 37
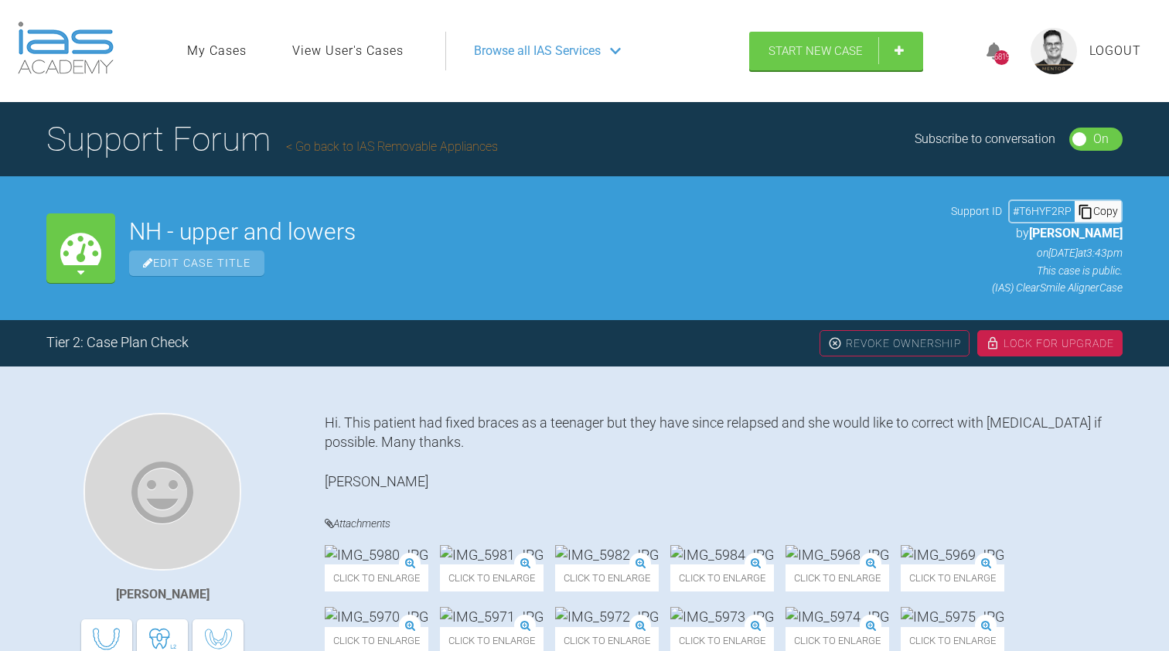
scroll to position [0, 0]
click at [1031, 342] on div "Lock For Upgrade" at bounding box center [1049, 343] width 145 height 26
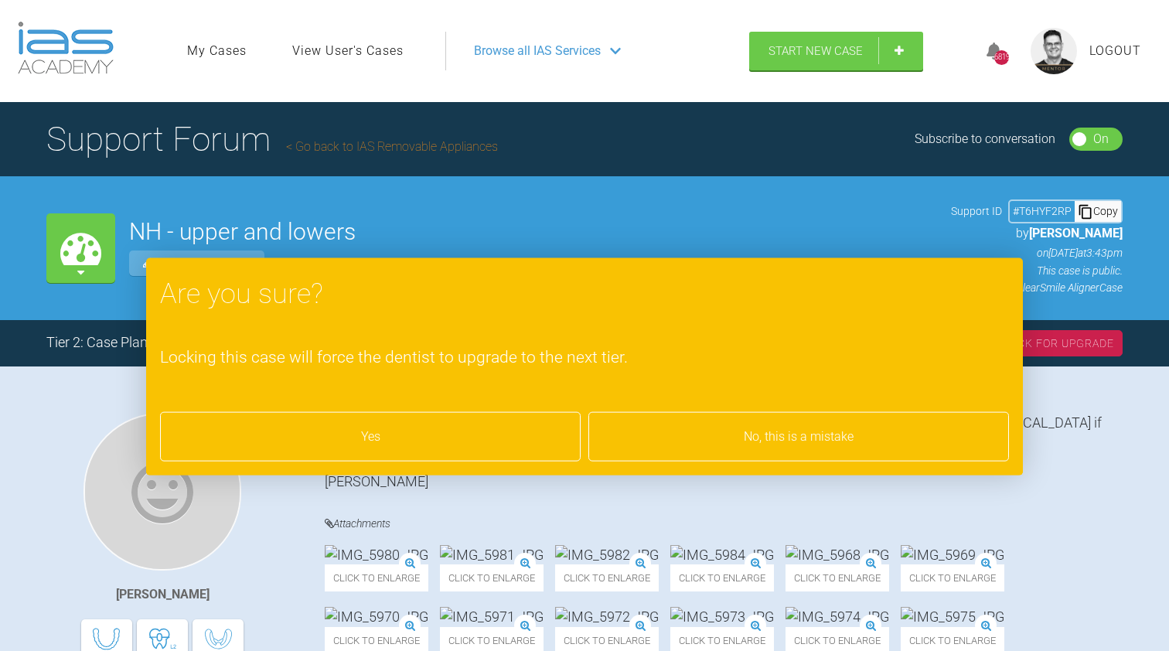
click at [357, 432] on div "Yes" at bounding box center [370, 436] width 421 height 49
